Goal: Task Accomplishment & Management: Complete application form

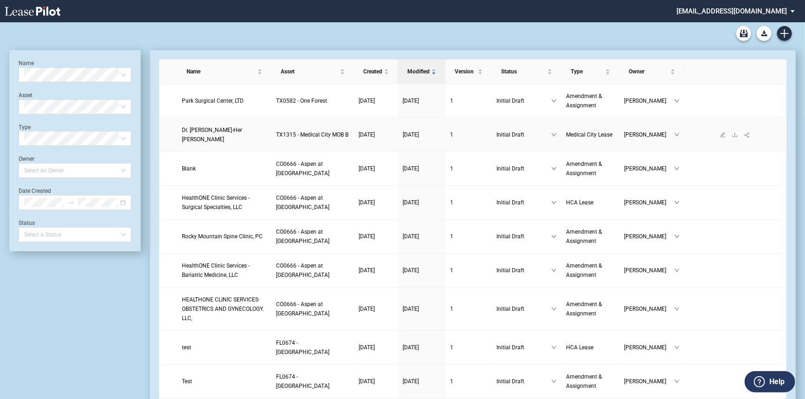
click at [206, 140] on td "Dr. Anna-Her Lee" at bounding box center [225, 135] width 94 height 34
click at [214, 130] on link "Dr. Anna-Her Lee" at bounding box center [224, 134] width 85 height 19
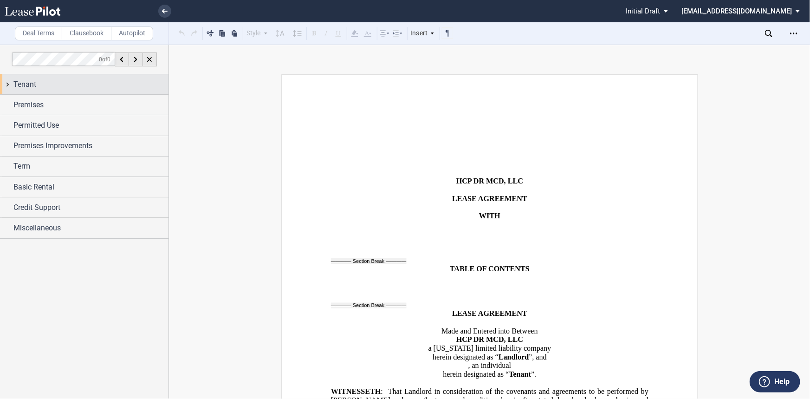
click at [68, 92] on div "Tenant" at bounding box center [84, 84] width 168 height 20
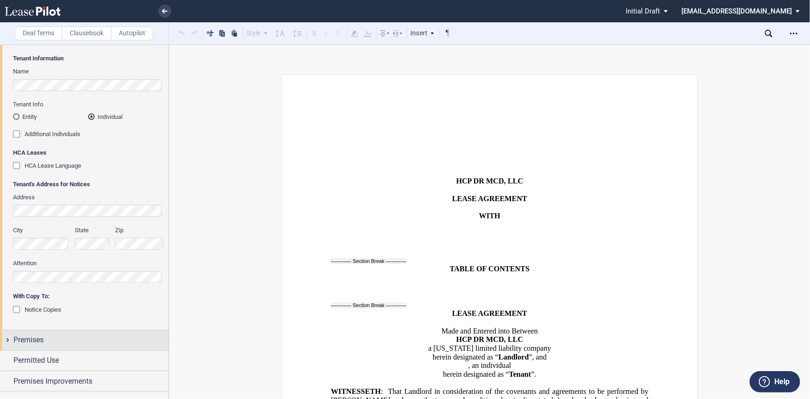
scroll to position [118, 0]
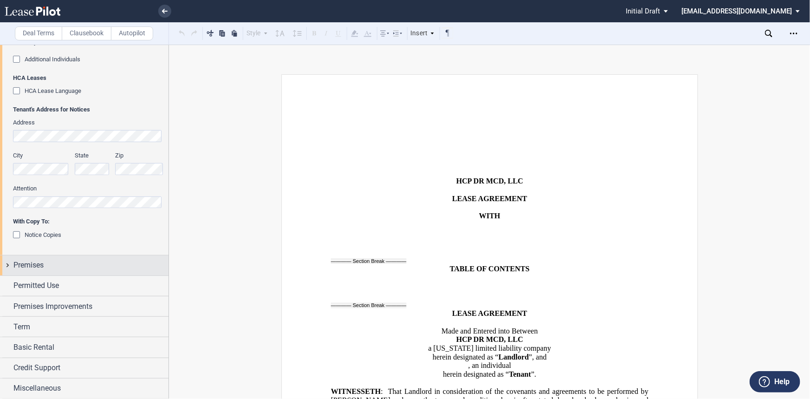
click at [93, 268] on div "Premises" at bounding box center [90, 264] width 155 height 11
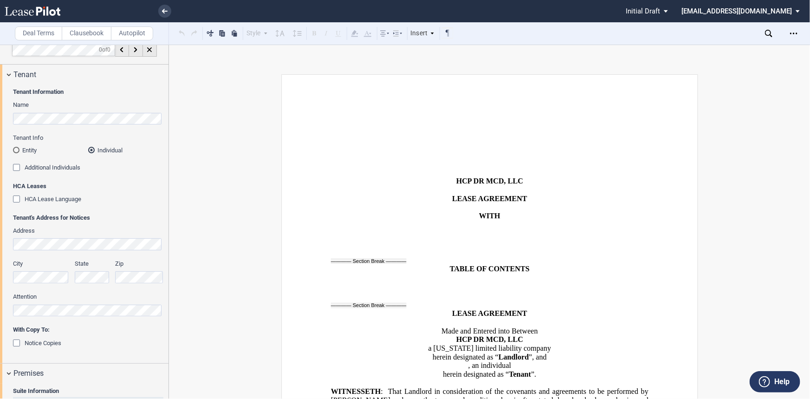
scroll to position [0, 0]
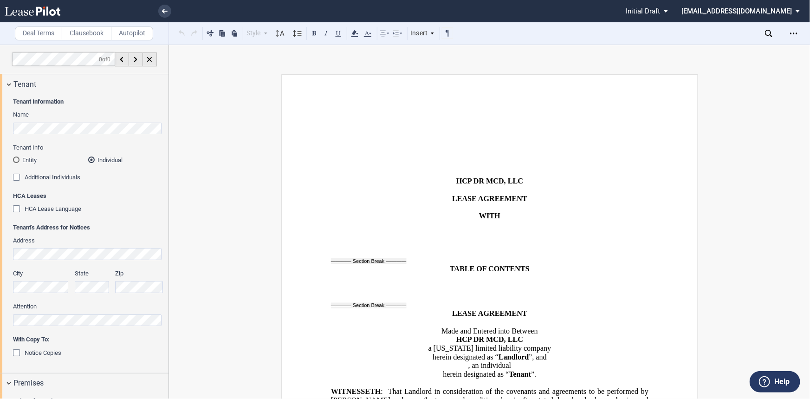
click at [0, 123] on html ".bocls-1{fill:#26354a;fill-rule:evenodd} Loading... × Pending... Pending... Ini…" at bounding box center [405, 199] width 810 height 399
click at [30, 161] on md-radio-button "Entity" at bounding box center [50, 159] width 75 height 8
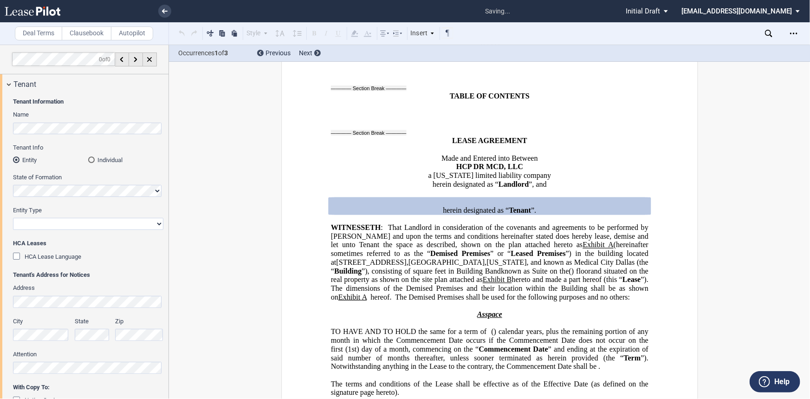
scroll to position [179, 0]
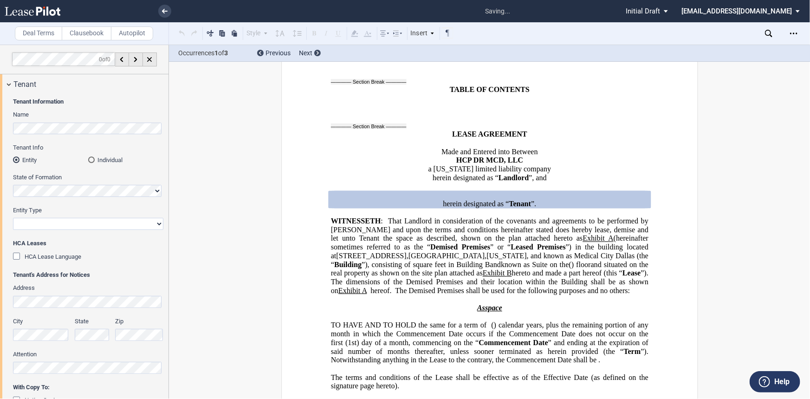
click at [82, 135] on div "Name" at bounding box center [88, 126] width 150 height 33
click at [0, 124] on html ".bocls-1{fill:#26354a;fill-rule:evenodd} Loading... × saving... Pending... Pend…" at bounding box center [405, 199] width 810 height 399
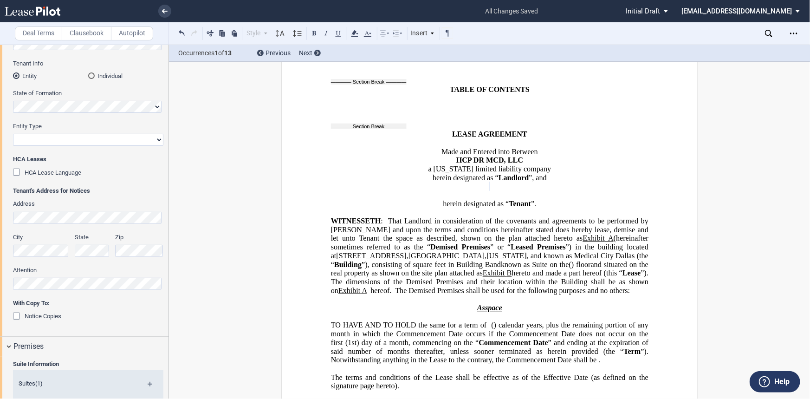
scroll to position [0, 0]
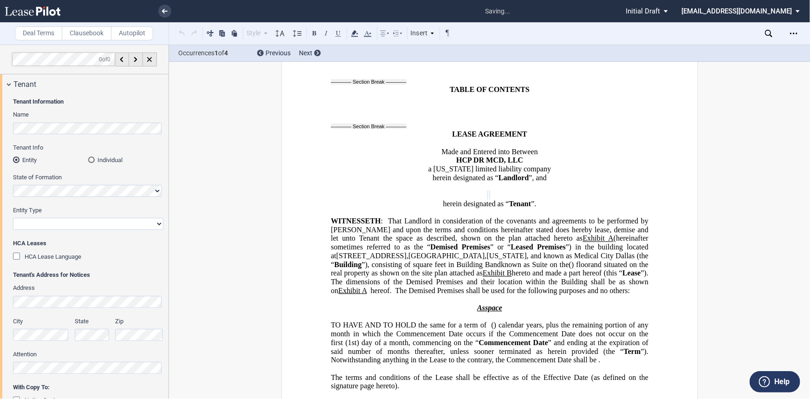
click at [107, 226] on select "Corporation Limited Liability Company General Partnership Limited Partnership O…" at bounding box center [88, 224] width 150 height 12
select select "Other"
click at [13, 218] on select "Corporation Limited Liability Company General Partnership Limited Partnership O…" at bounding box center [88, 224] width 150 height 12
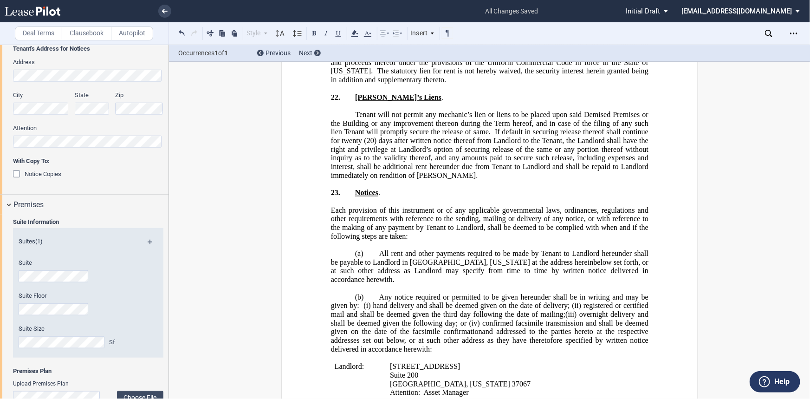
scroll to position [295, 0]
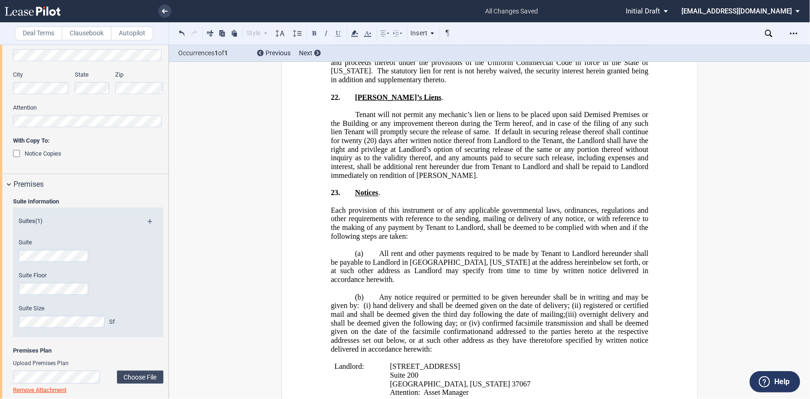
click at [124, 369] on div "Upload Premises Plan Choose File Loading Remove Attachment" at bounding box center [88, 376] width 150 height 35
click at [125, 373] on label "Choose File" at bounding box center [140, 376] width 46 height 13
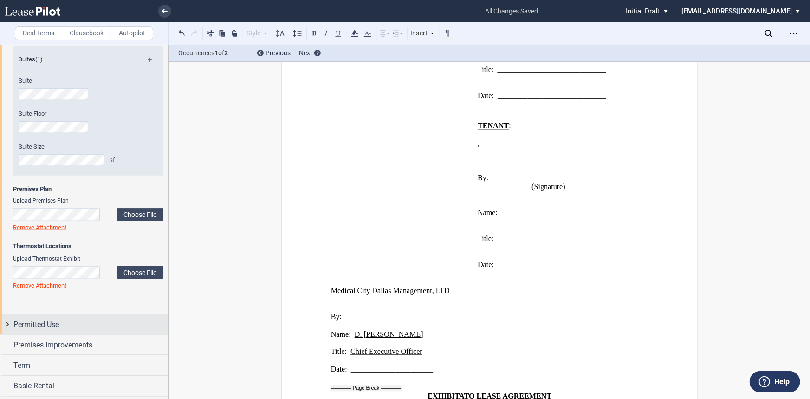
scroll to position [464, 0]
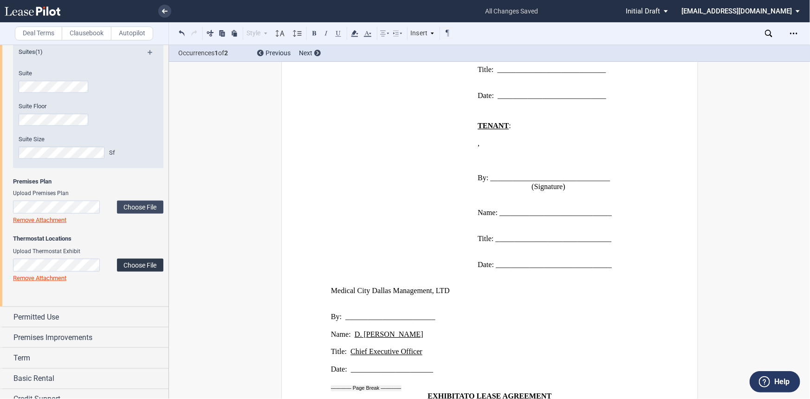
click at [139, 264] on label "Choose File" at bounding box center [140, 264] width 46 height 13
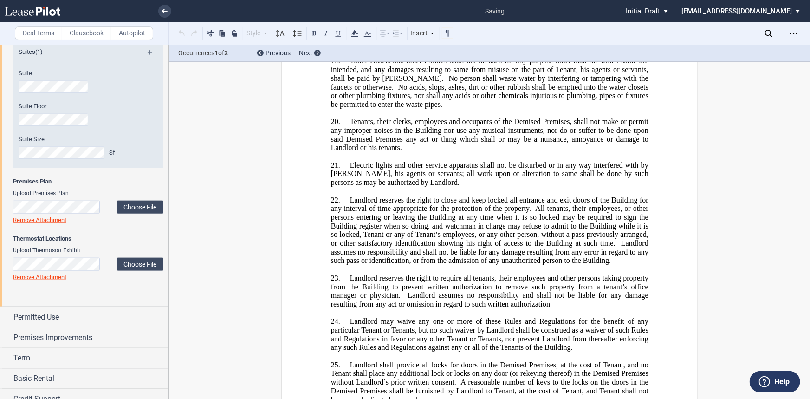
scroll to position [13888, 0]
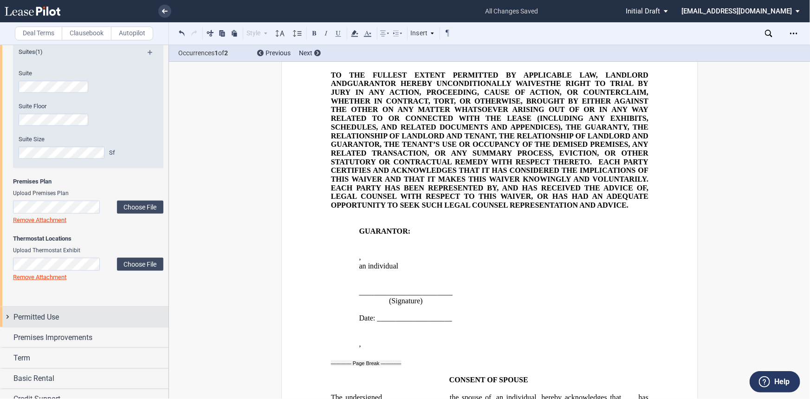
click at [85, 310] on div "Permitted Use" at bounding box center [84, 317] width 168 height 20
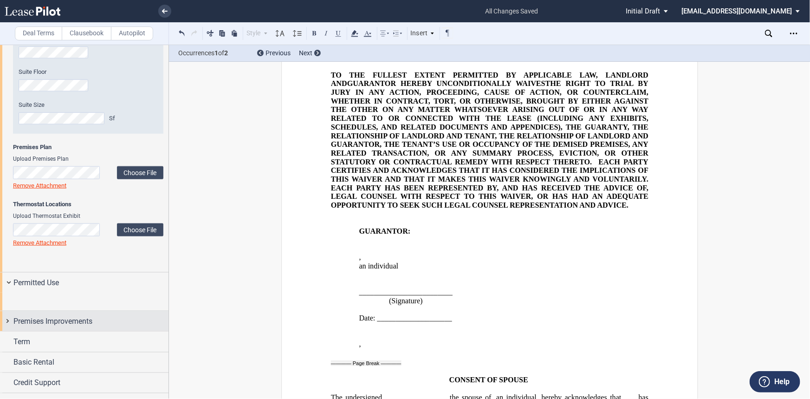
scroll to position [565, 0]
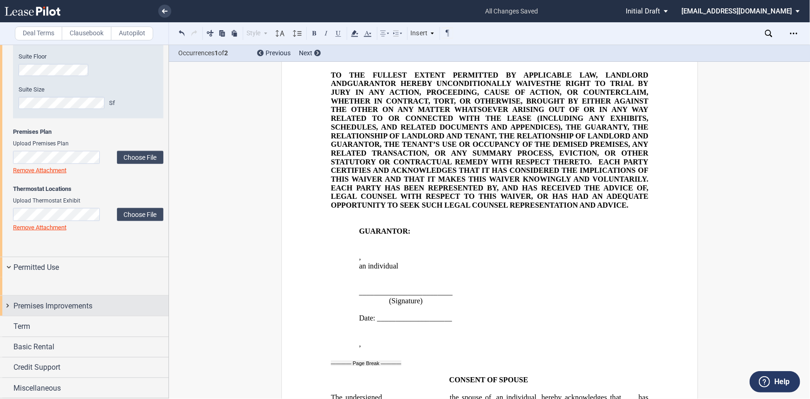
click at [81, 315] on div "Premises Improvements" at bounding box center [84, 306] width 168 height 20
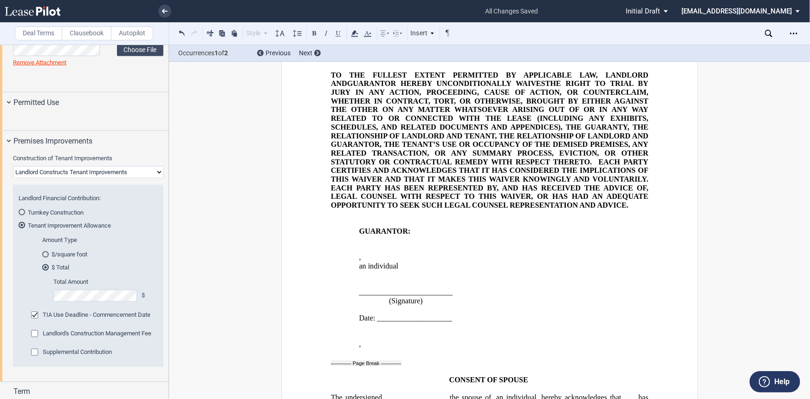
scroll to position [691, 0]
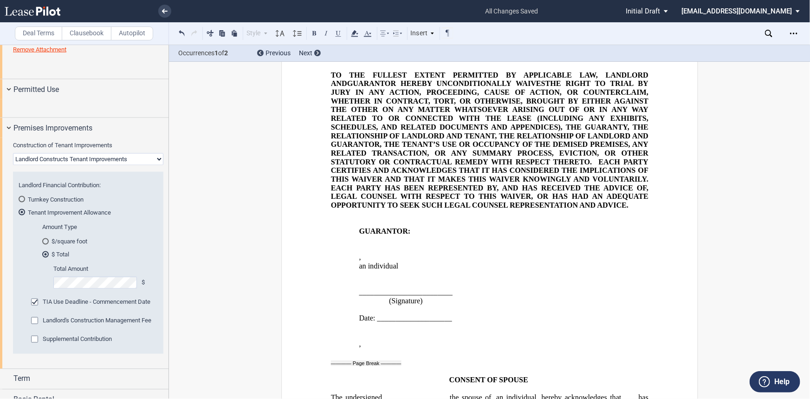
drag, startPoint x: 90, startPoint y: 327, endPoint x: 37, endPoint y: 326, distance: 53.4
click at [40, 298] on div "Amount Type $/square foot $ Total Amount $/Sf Total Amount $" at bounding box center [94, 260] width 127 height 75
click at [37, 298] on div "Amount Type $/square foot $ Total Amount $/Sf Total Amount $" at bounding box center [94, 260] width 127 height 75
click at [23, 335] on div "Amount Type $/square foot $ Total Amount $/Sf" at bounding box center [88, 290] width 150 height 128
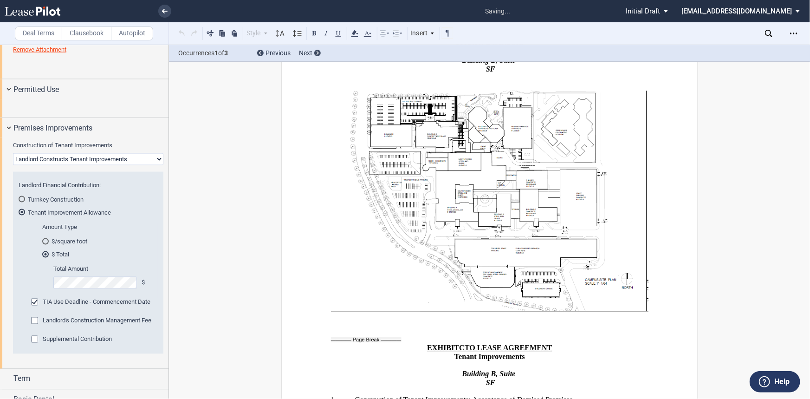
scroll to position [9936, 0]
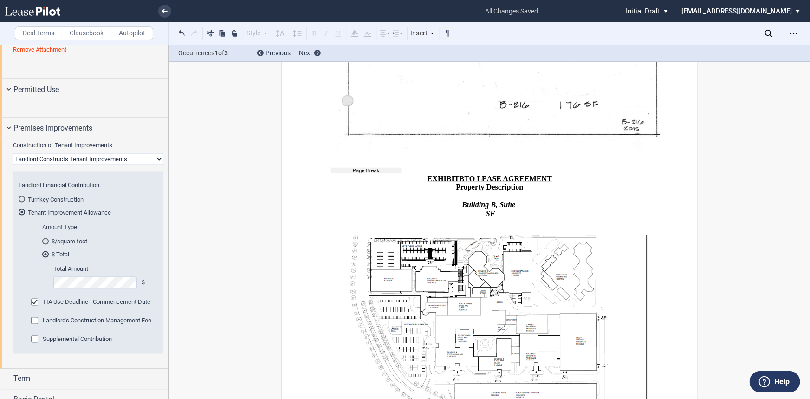
click at [23, 336] on div "Amount Type $/square foot $ Total Amount $/Sf" at bounding box center [88, 290] width 150 height 128
click at [73, 342] on span "Supplemental Contribution" at bounding box center [77, 338] width 69 height 7
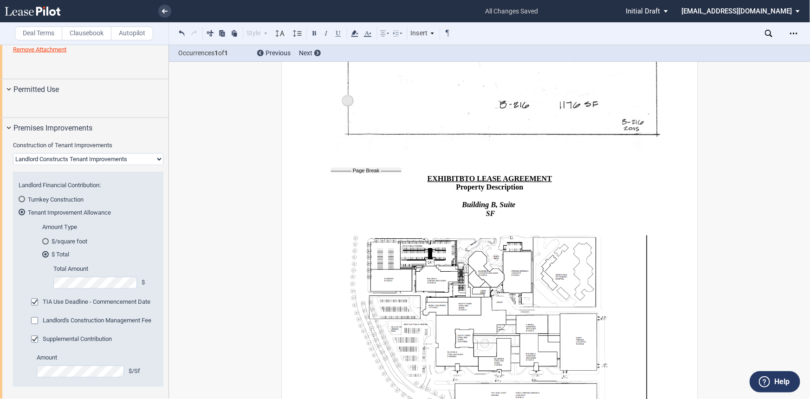
click at [60, 344] on md-checkbox "Supplemental Contribution" at bounding box center [71, 339] width 81 height 9
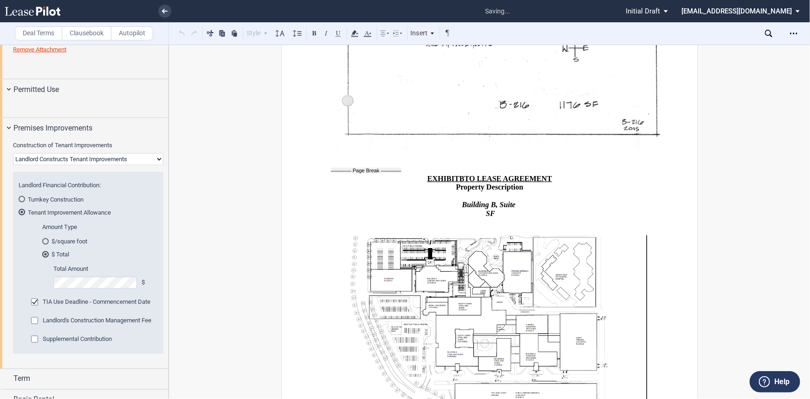
scroll to position [733, 0]
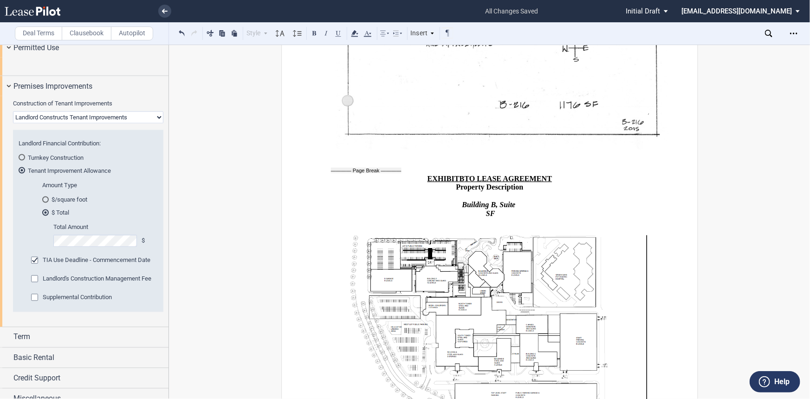
click at [0, 294] on html ".bocls-1{fill:#26354a;fill-rule:evenodd} Loading... × all changes saved Pending…" at bounding box center [405, 199] width 810 height 399
drag, startPoint x: 143, startPoint y: 248, endPoint x: 114, endPoint y: 277, distance: 41.0
click at [143, 203] on md-radio-button "$/square foot" at bounding box center [97, 199] width 110 height 8
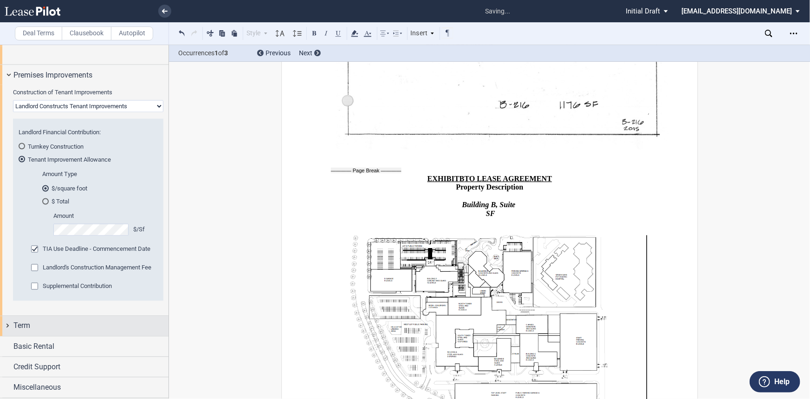
scroll to position [795, 0]
click at [98, 330] on div "Term" at bounding box center [90, 325] width 155 height 11
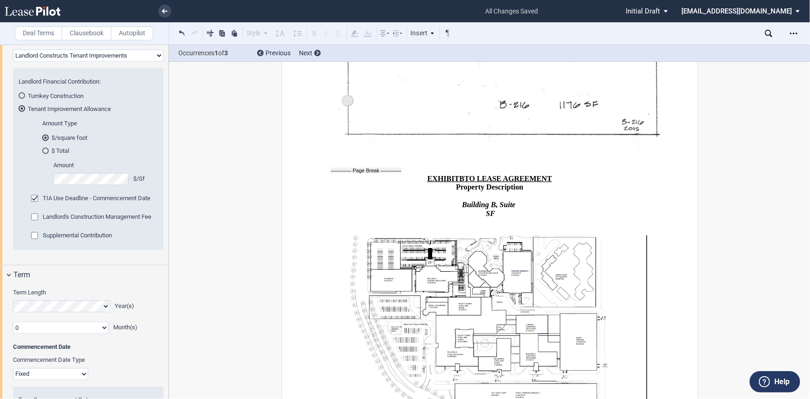
click at [76, 62] on select "Landlord Constructs Tenant Improvements Tenant Constructs Tenant Improvements "…" at bounding box center [88, 56] width 150 height 12
click at [77, 62] on select "Landlord Constructs Tenant Improvements Tenant Constructs Tenant Improvements "…" at bounding box center [88, 56] width 150 height 12
click at [13, 62] on select "Landlord Constructs Tenant Improvements Tenant Constructs Tenant Improvements "…" at bounding box center [88, 56] width 150 height 12
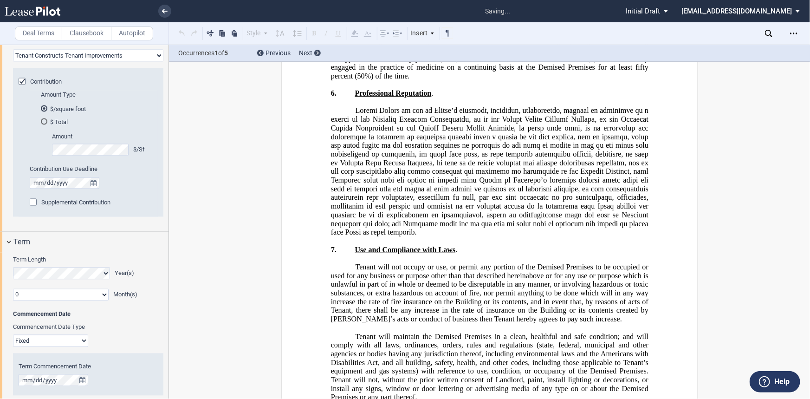
scroll to position [334, 0]
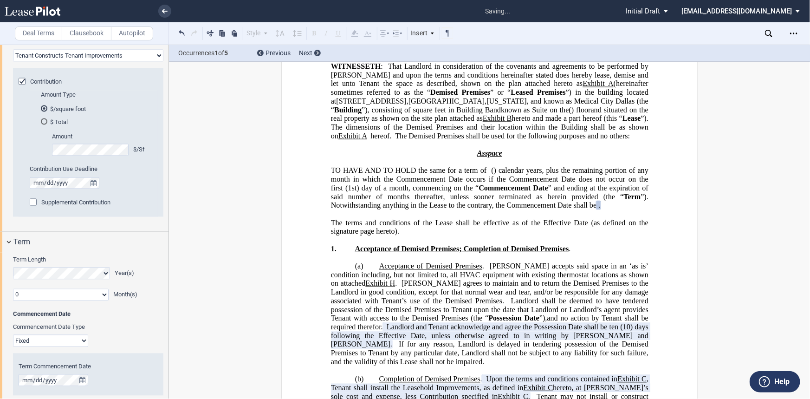
click at [56, 62] on select "Landlord Constructs Tenant Improvements Tenant Constructs Tenant Improvements "…" at bounding box center [88, 56] width 150 height 12
click at [13, 62] on select "Landlord Constructs Tenant Improvements Tenant Constructs Tenant Improvements "…" at bounding box center [88, 56] width 150 height 12
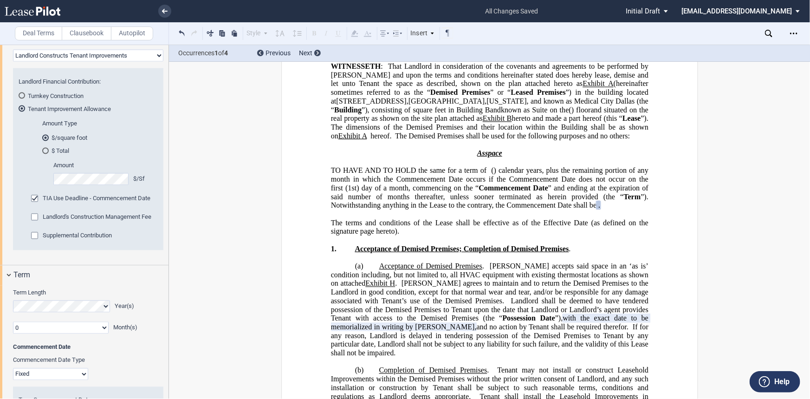
click at [48, 194] on div "Amount $/Sf" at bounding box center [97, 177] width 110 height 33
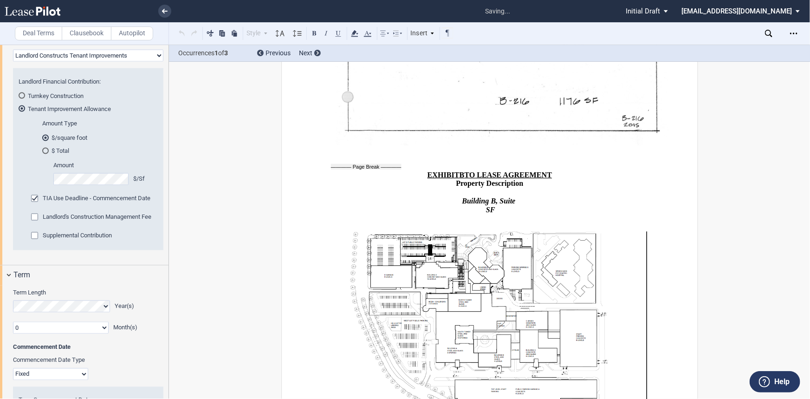
scroll to position [9940, 0]
click at [87, 239] on span "Supplemental Contribution" at bounding box center [77, 235] width 69 height 7
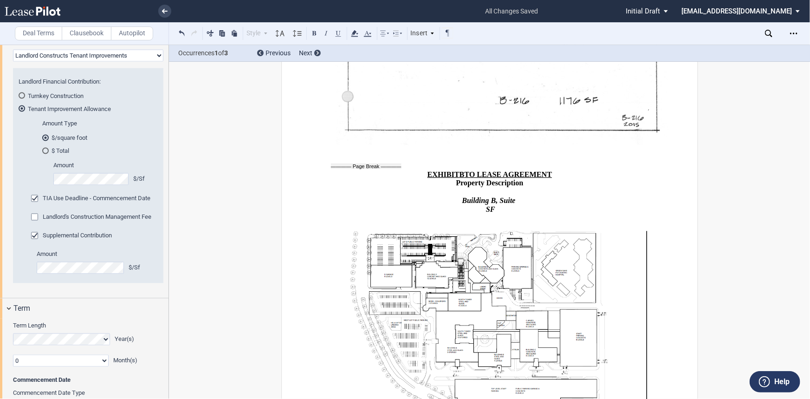
click at [117, 62] on select "Landlord Constructs Tenant Improvements Tenant Constructs Tenant Improvements "…" at bounding box center [88, 56] width 150 height 12
select select "tenant"
click at [13, 62] on select "Landlord Constructs Tenant Improvements Tenant Constructs Tenant Improvements "…" at bounding box center [88, 56] width 150 height 12
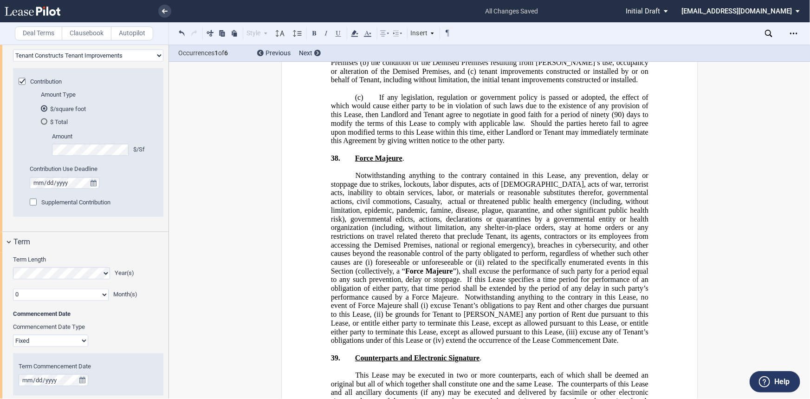
scroll to position [9969, 0]
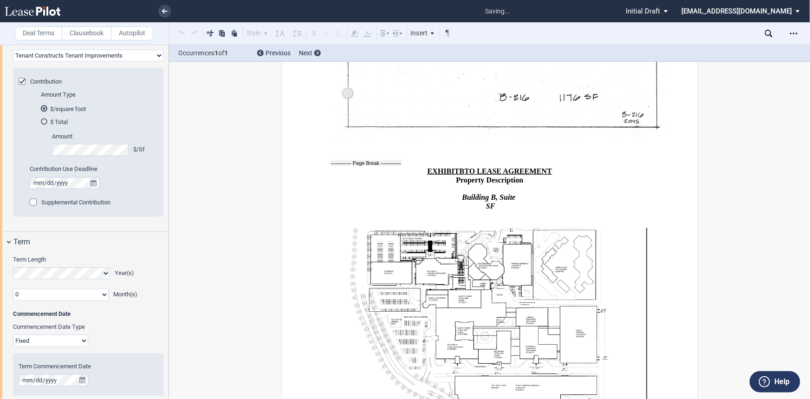
click at [106, 206] on span "Supplemental Contribution" at bounding box center [75, 202] width 69 height 7
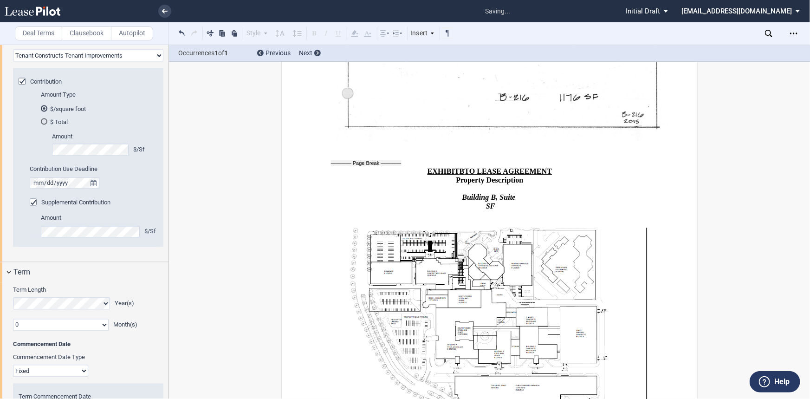
click at [103, 238] on div "Amount $/Sf" at bounding box center [99, 226] width 117 height 24
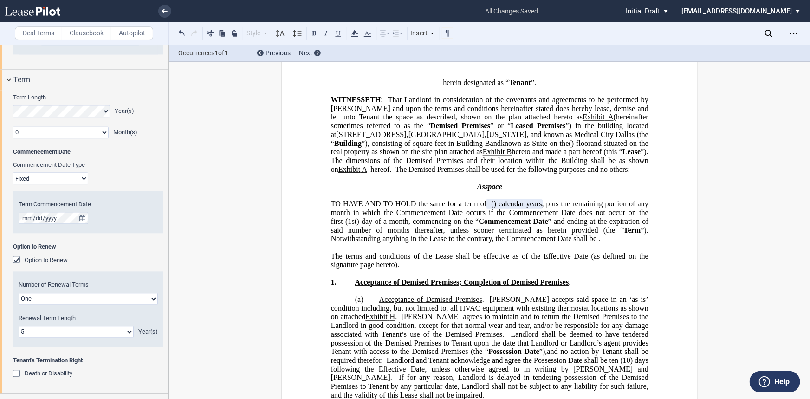
scroll to position [1048, 0]
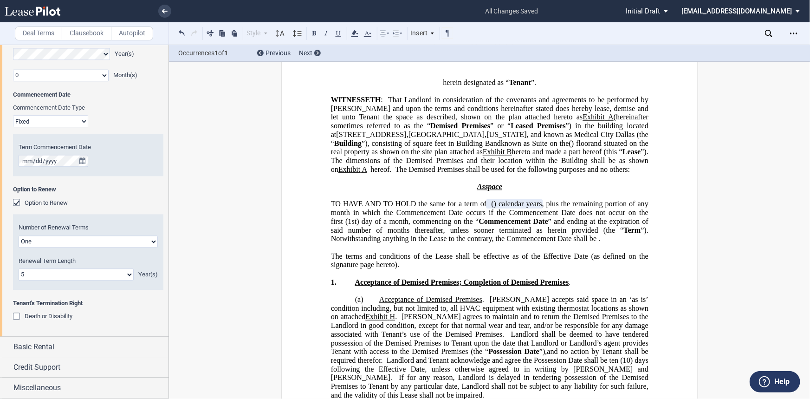
click at [89, 280] on select "0 1 2 3 4 5 6 7 8 9 10 11 12 13 14 15 16 17 18 19 20" at bounding box center [76, 274] width 115 height 12
click at [19, 280] on select "0 1 2 3 4 5 6 7 8 9 10 11 12 13 14 15 16 17 18 19 20" at bounding box center [76, 274] width 115 height 12
click at [84, 280] on select "0 1 2 3 4 5 6 7 8 9 10 11 12 13 14 15 16 17 18 19 20" at bounding box center [76, 274] width 115 height 12
click at [19, 280] on select "0 1 2 3 4 5 6 7 8 9 10 11 12 13 14 15 16 17 18 19 20" at bounding box center [76, 274] width 115 height 12
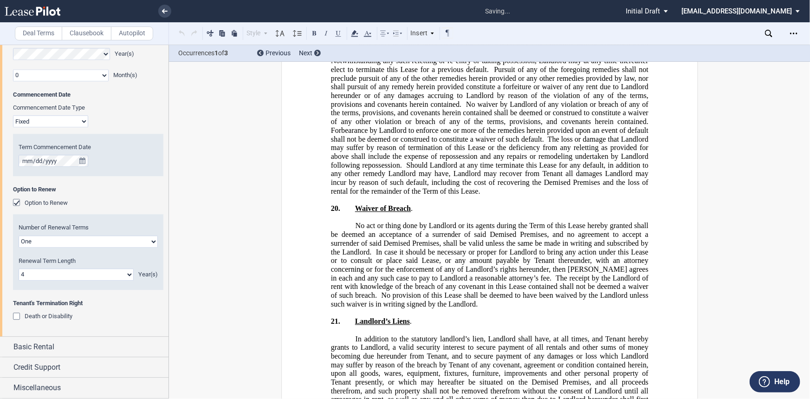
scroll to position [13152, 0]
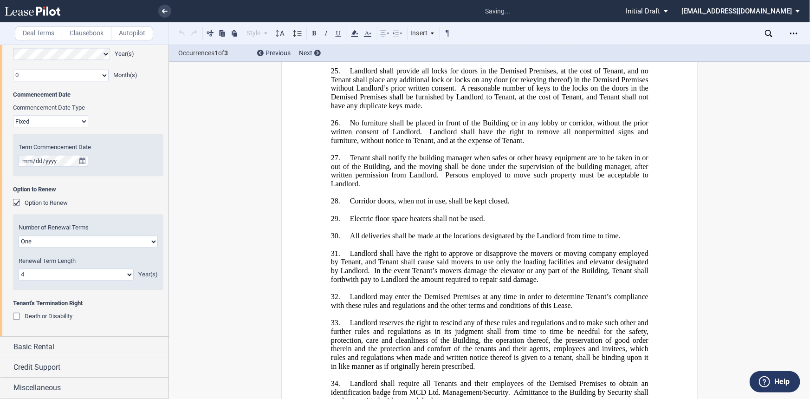
click at [46, 280] on select "0 1 2 3 4 5 6 7 8 9 10 11 12 13 14 15 16 17 18 19 20" at bounding box center [76, 274] width 115 height 12
select select "number:5"
click at [19, 280] on select "0 1 2 3 4 5 6 7 8 9 10 11 12 13 14 15 16 17 18 19 20" at bounding box center [76, 274] width 115 height 12
click at [110, 352] on div "Basic Rental" at bounding box center [90, 346] width 155 height 11
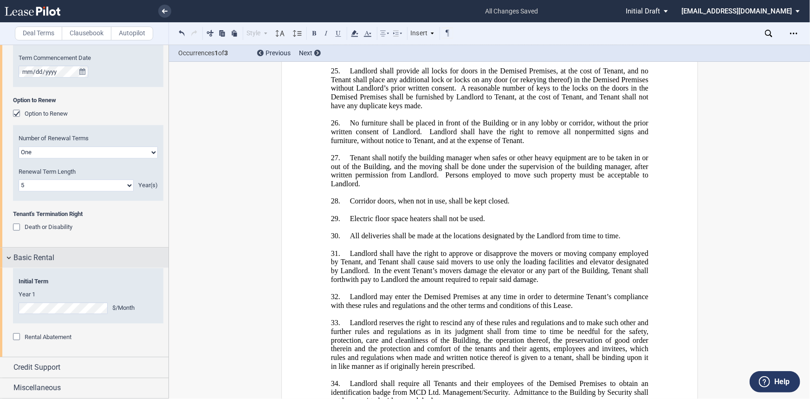
scroll to position [1174, 0]
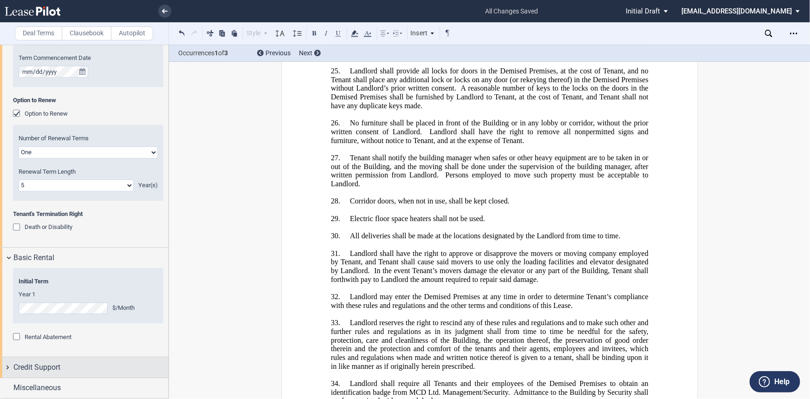
click at [100, 373] on div "Credit Support" at bounding box center [90, 366] width 155 height 11
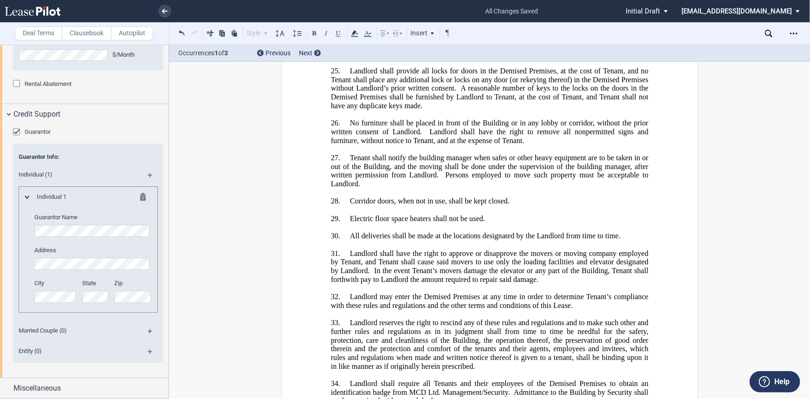
scroll to position [1438, 0]
click at [63, 385] on div "Miscellaneous" at bounding box center [90, 387] width 155 height 11
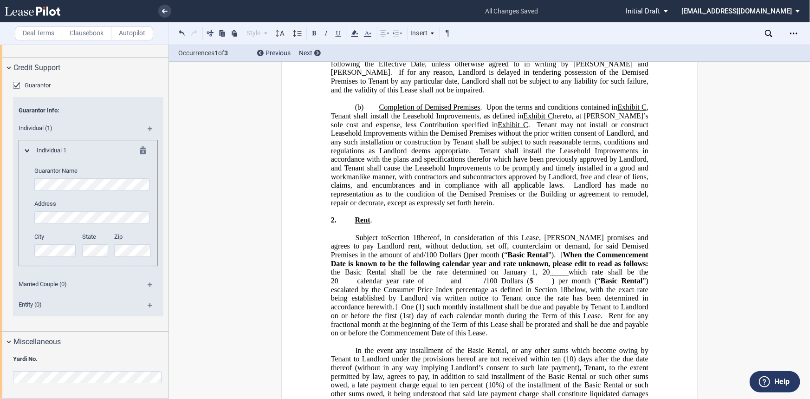
scroll to position [632, 0]
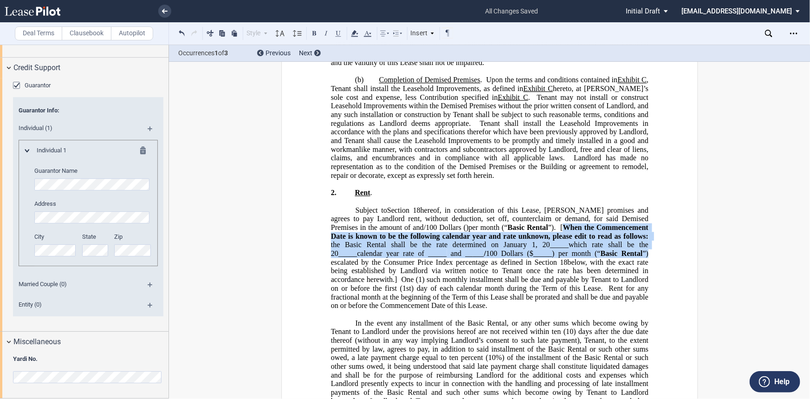
drag, startPoint x: 364, startPoint y: 201, endPoint x: 445, endPoint y: 232, distance: 86.8
click at [445, 232] on span "[ When the Commencement Date is known to be the following calendar year and rat…" at bounding box center [490, 253] width 321 height 60
click at [445, 249] on span "”) escalated by the Consumer Price Index percentage as defined in Section" at bounding box center [489, 257] width 319 height 17
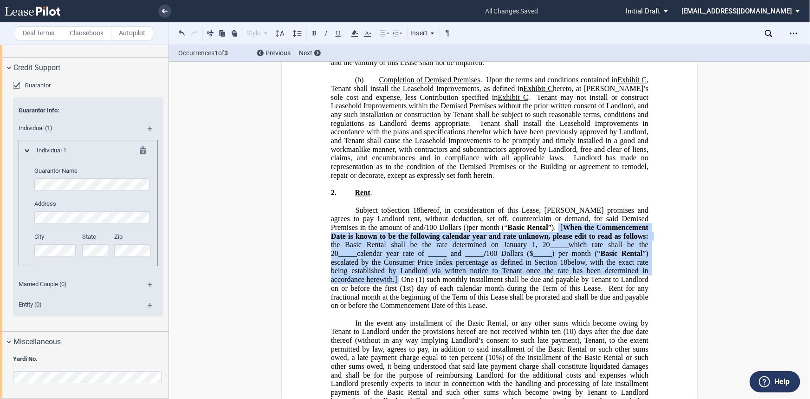
drag, startPoint x: 484, startPoint y: 244, endPoint x: 359, endPoint y: 204, distance: 131.9
click at [359, 206] on p "Subject to Section ﻿ 18 ﻿ Paragraph ﻿ ﻿ hereof, in consideration of this Lease,…" at bounding box center [488, 258] width 317 height 104
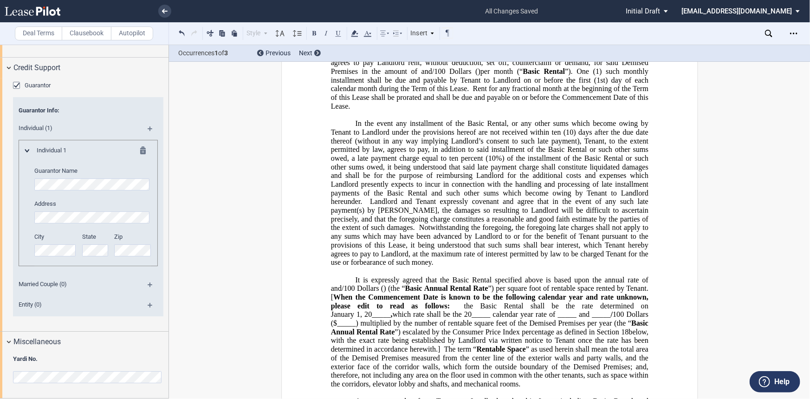
scroll to position [801, 0]
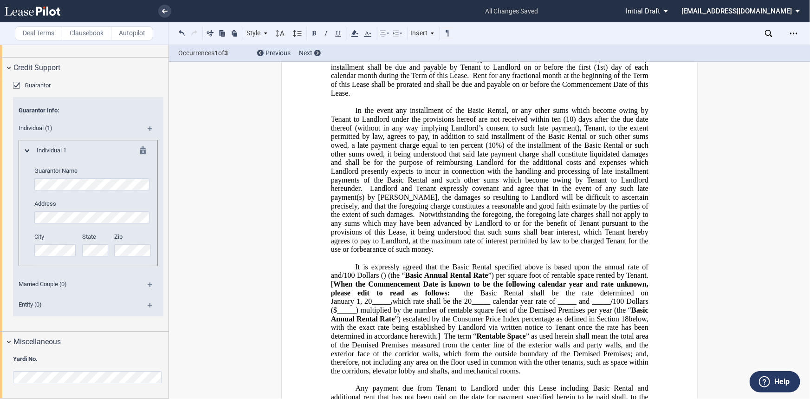
drag, startPoint x: 438, startPoint y: 292, endPoint x: 357, endPoint y: 244, distance: 93.9
click at [357, 263] on p "It is expressly agreed that the Basic Rental specified above is based upon the …" at bounding box center [488, 319] width 317 height 113
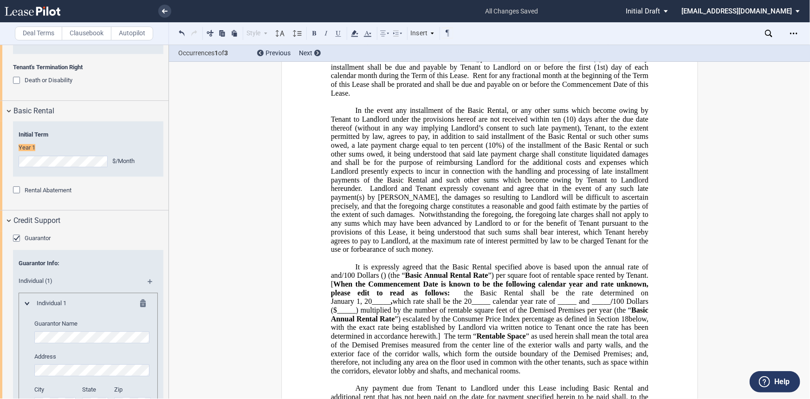
scroll to position [1258, 0]
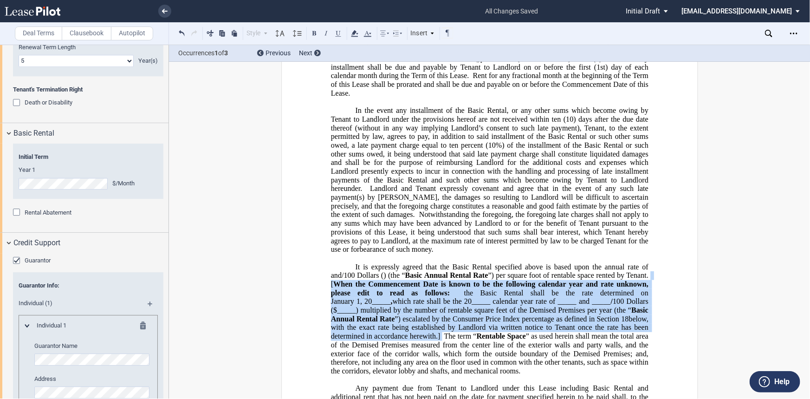
drag, startPoint x: 439, startPoint y: 293, endPoint x: 354, endPoint y: 245, distance: 98.3
click at [354, 263] on p "It is expressly agreed that the Basic Rental specified above is based upon the …" at bounding box center [488, 319] width 317 height 113
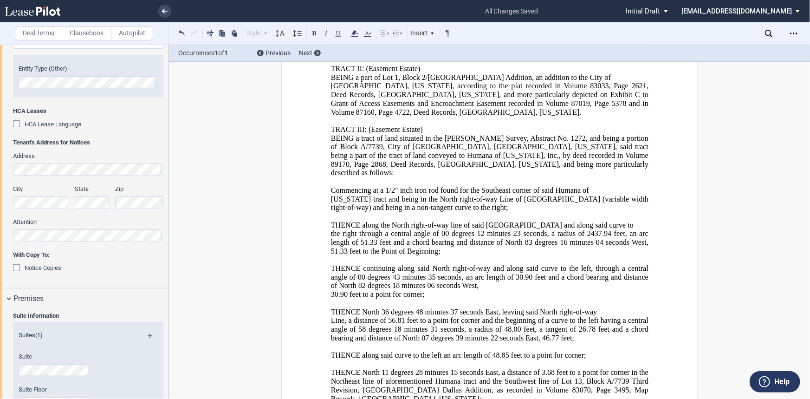
scroll to position [16609, 0]
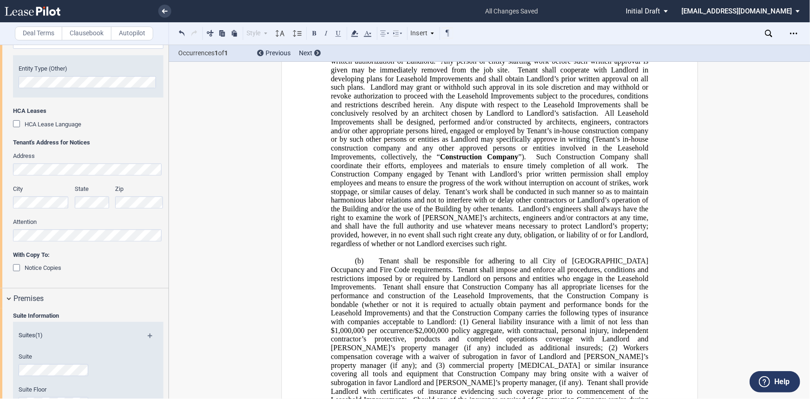
scroll to position [11137, 0]
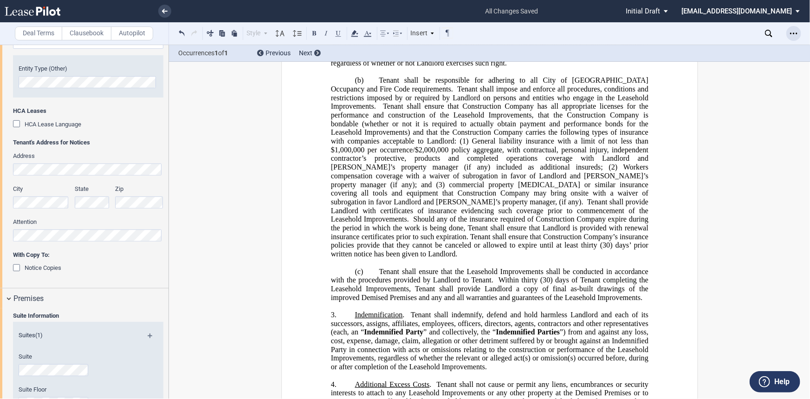
click at [790, 37] on icon "Open Lease options menu" at bounding box center [793, 33] width 7 height 7
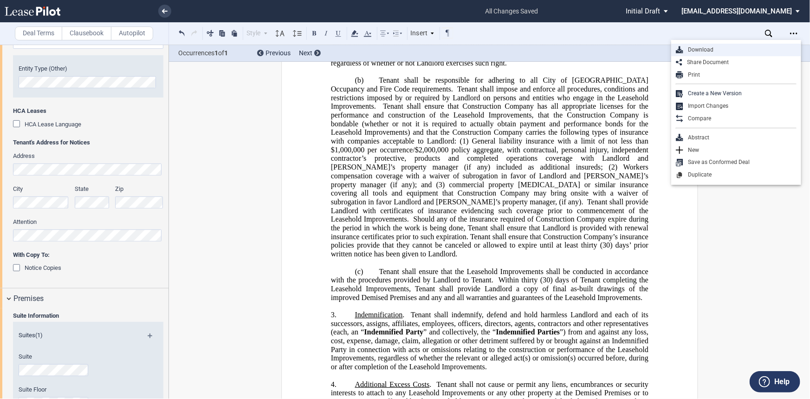
click at [754, 48] on div "Download" at bounding box center [739, 50] width 113 height 8
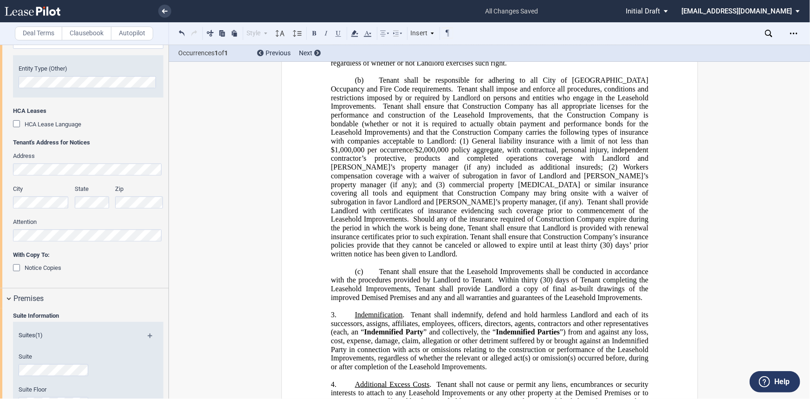
click at [171, 13] on ul "all changes saved Pending... Pending... Initial Draft Initial Draft In Negotiat…" at bounding box center [405, 11] width 810 height 22
click at [167, 12] on icon at bounding box center [165, 11] width 6 height 5
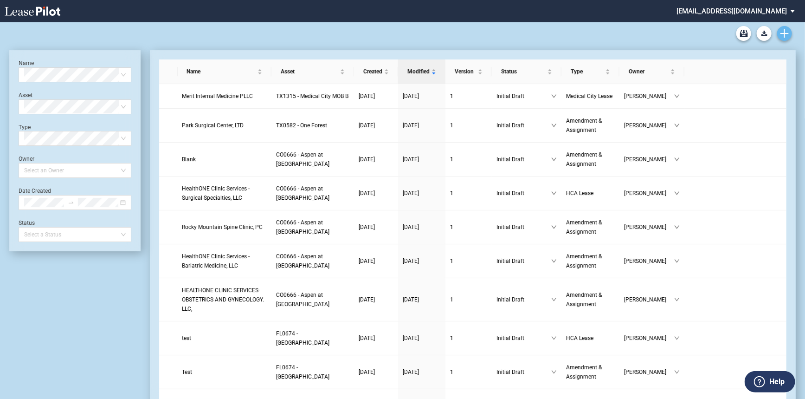
click at [785, 36] on use "Create new document" at bounding box center [785, 33] width 8 height 8
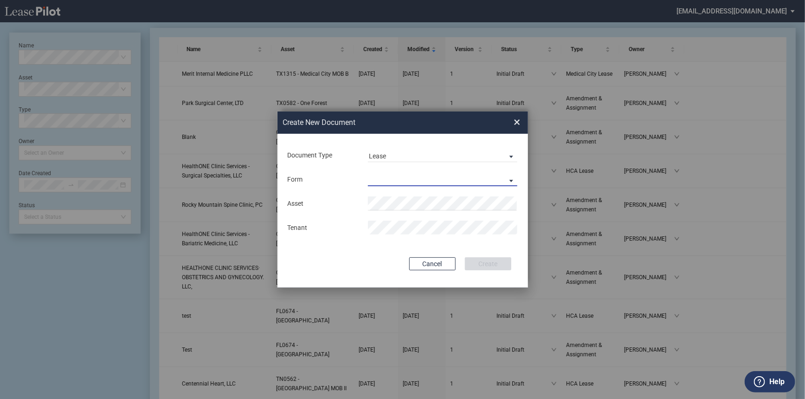
click at [410, 172] on md-select "Medical Office Lease Scottsdale Lease Louisville Lease 1370 Medical Place Lease…" at bounding box center [443, 179] width 150 height 14
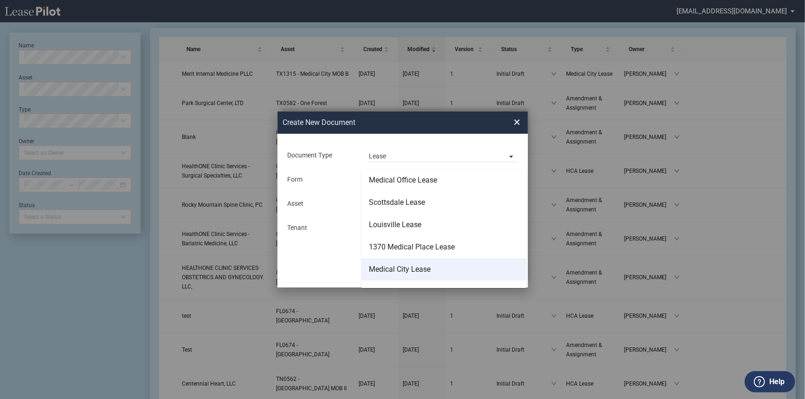
click at [432, 261] on md-option "Medical City Lease" at bounding box center [443, 269] width 165 height 22
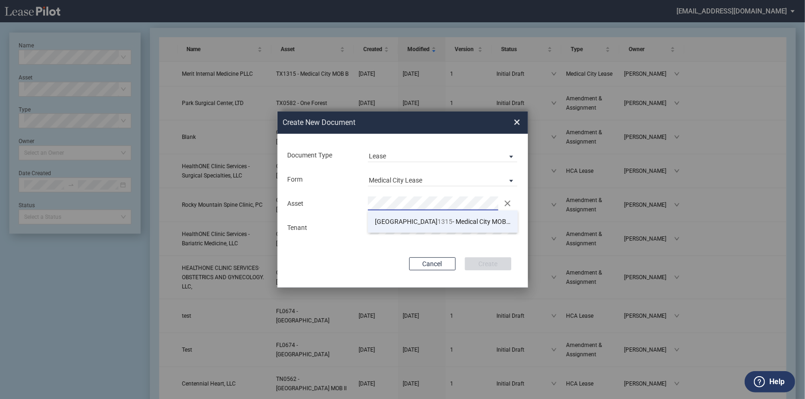
click at [408, 224] on span "TX 1315 - Medical City MOB B" at bounding box center [443, 221] width 137 height 7
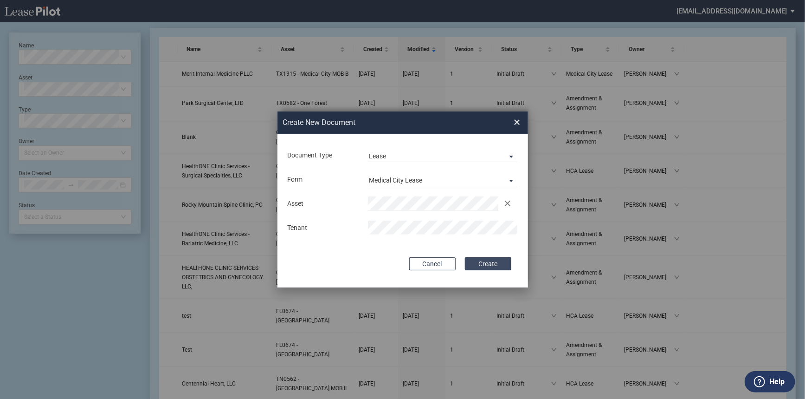
click at [484, 257] on button "Create" at bounding box center [488, 263] width 46 height 13
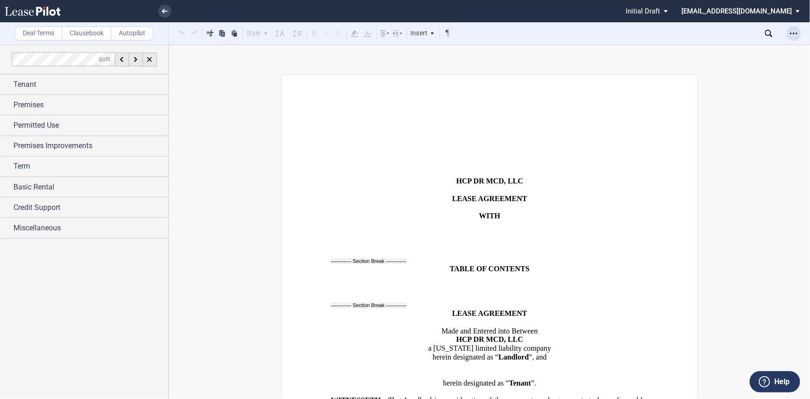
click at [788, 34] on div "Open Lease options menu" at bounding box center [793, 33] width 15 height 15
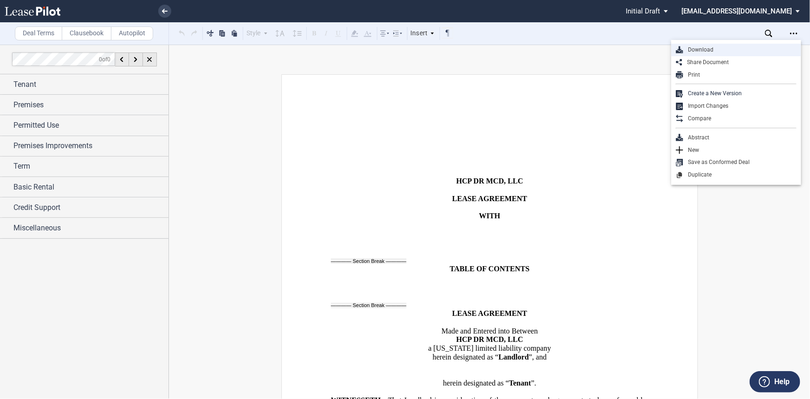
click at [774, 52] on div "Download" at bounding box center [739, 50] width 113 height 8
